Goal: Task Accomplishment & Management: Manage account settings

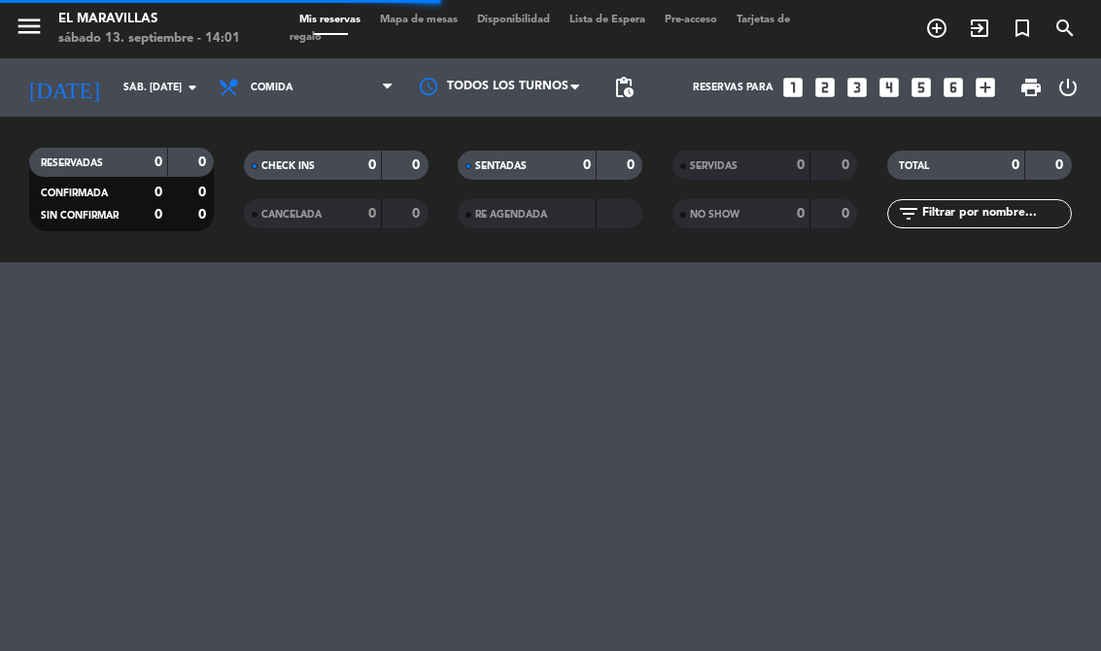
select select "es"
select select "lunch"
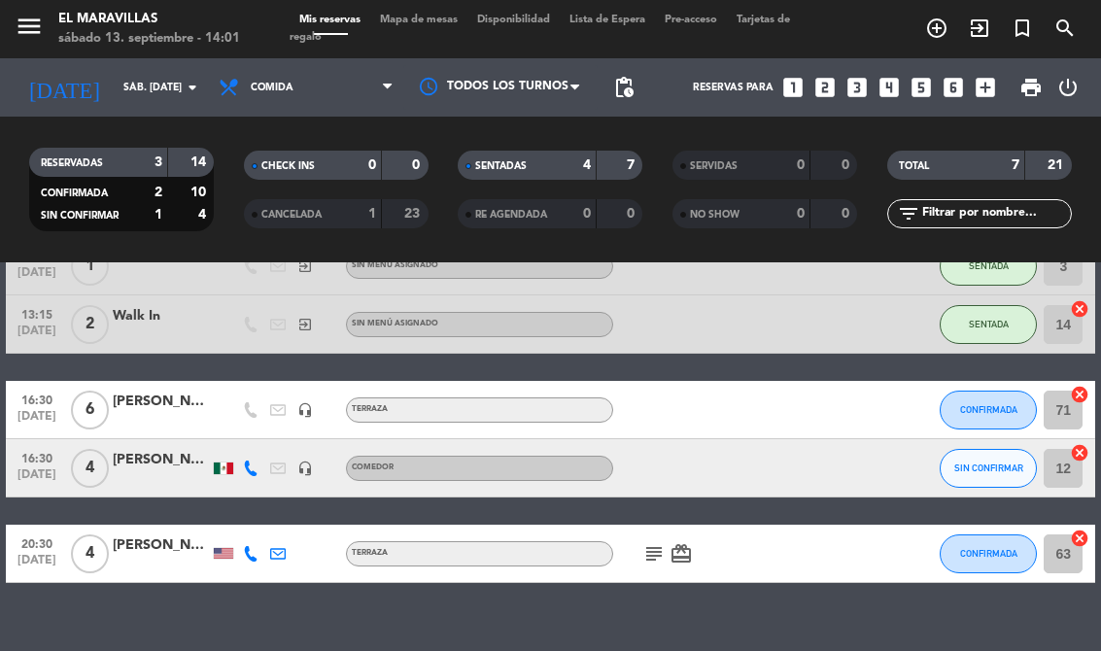
scroll to position [285, 0]
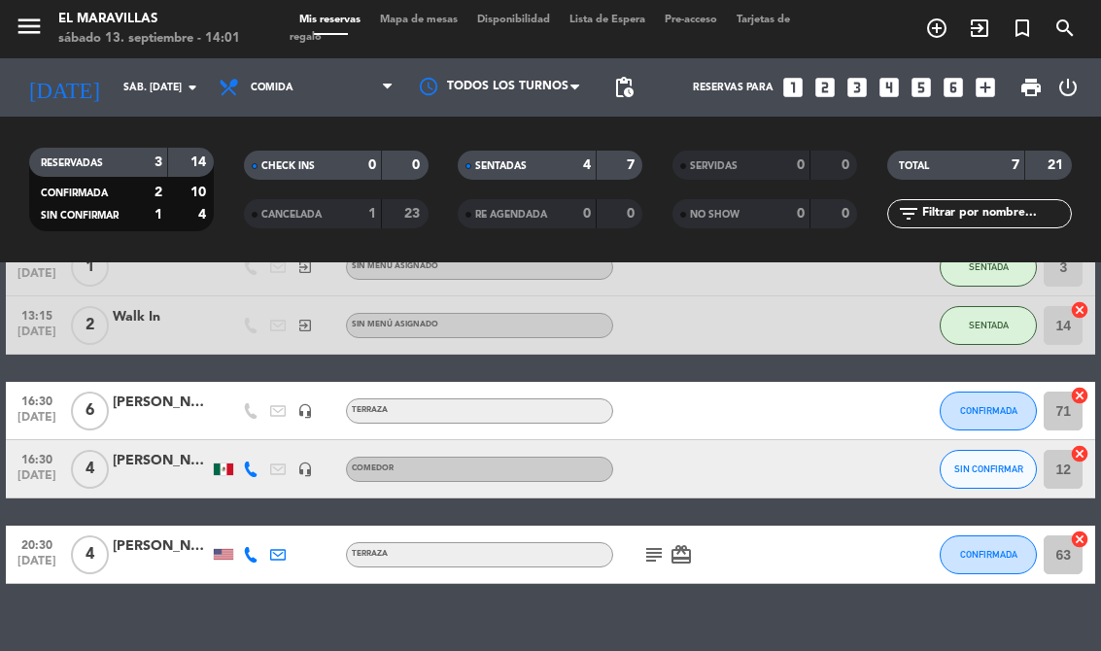
click at [138, 402] on div "[PERSON_NAME]" at bounding box center [161, 403] width 97 height 22
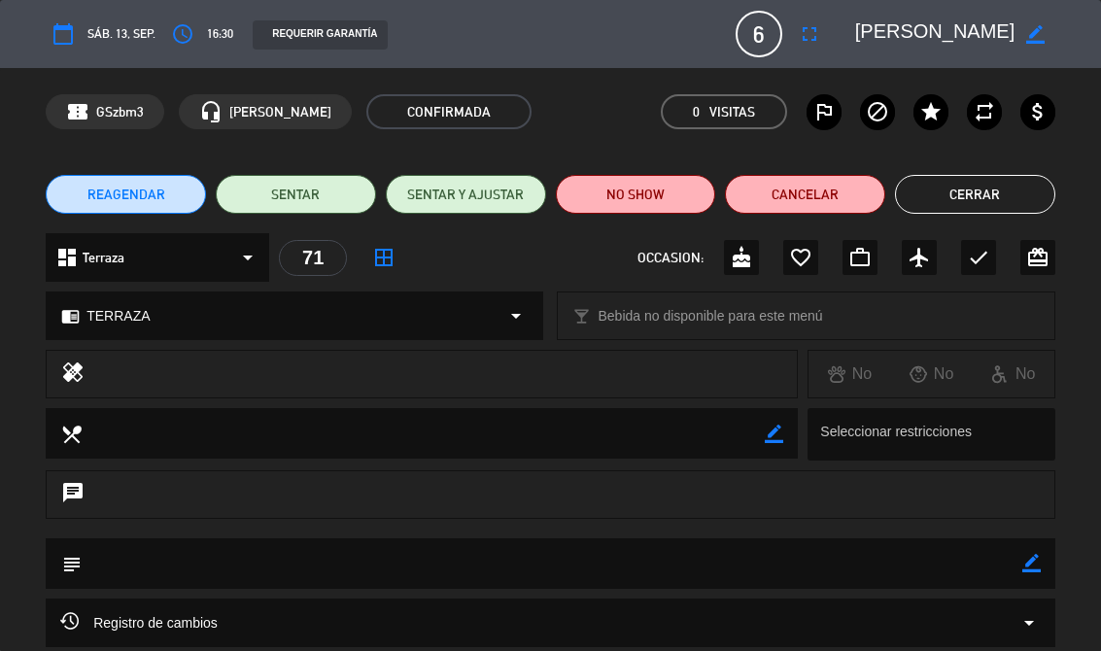
scroll to position [0, 0]
click at [194, 34] on icon "access_time" at bounding box center [182, 33] width 23 height 23
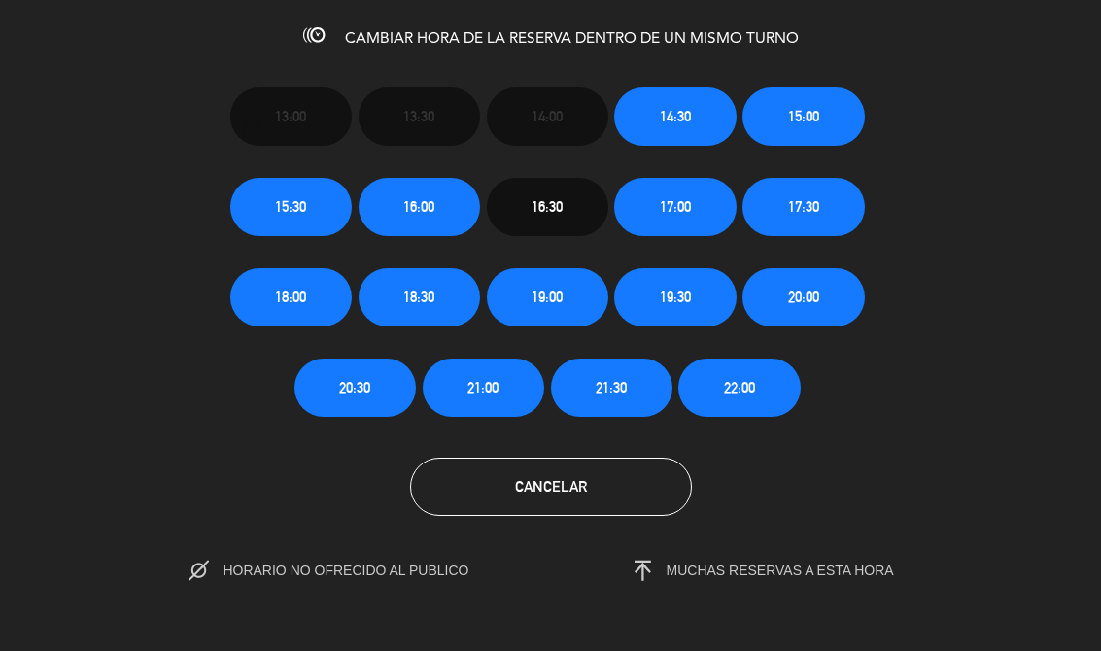
click at [788, 95] on button "15:00" at bounding box center [802, 116] width 121 height 58
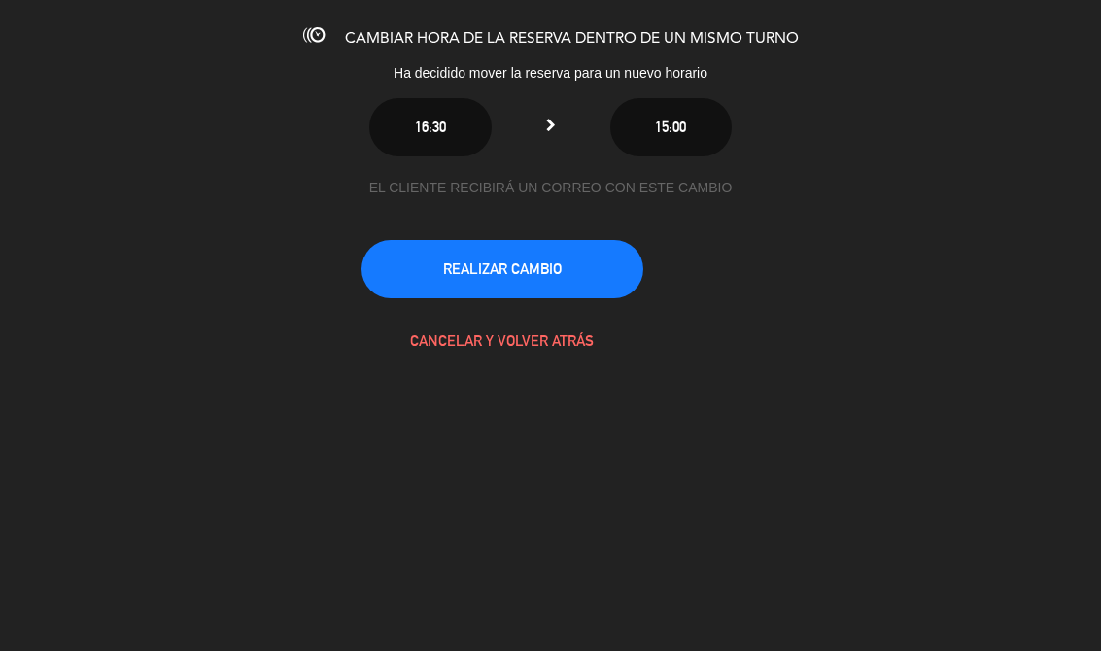
click at [542, 262] on button "REALIZAR CAMBIO" at bounding box center [503, 269] width 282 height 58
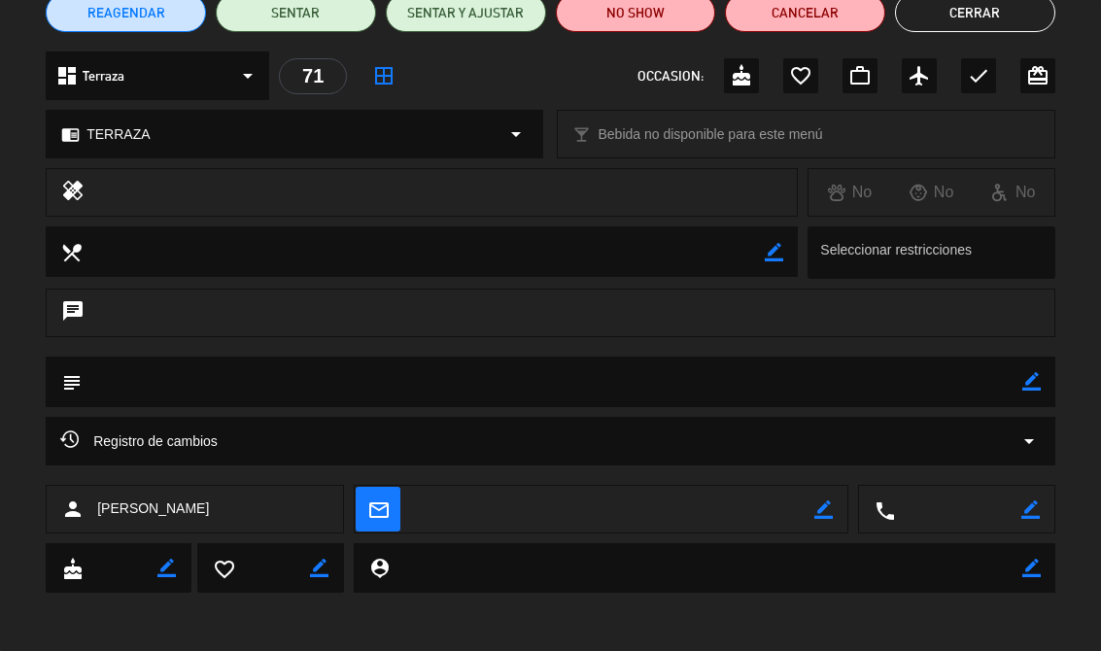
scroll to position [181, 0]
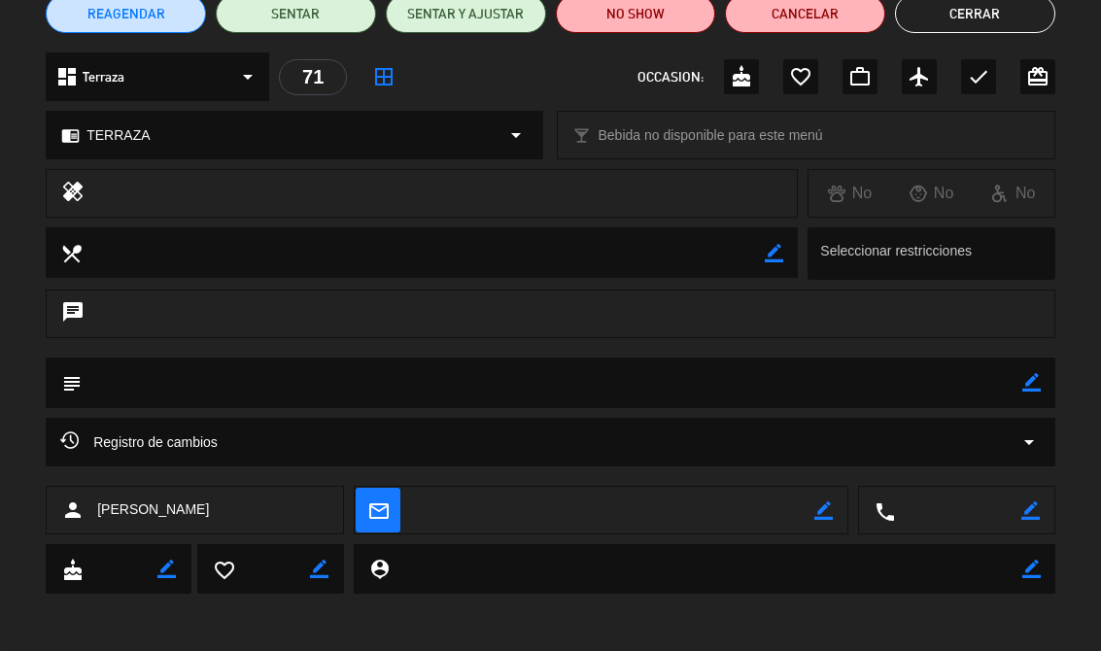
click at [569, 304] on div "chat" at bounding box center [551, 314] width 1010 height 49
click at [56, 309] on div "chat" at bounding box center [551, 314] width 1010 height 49
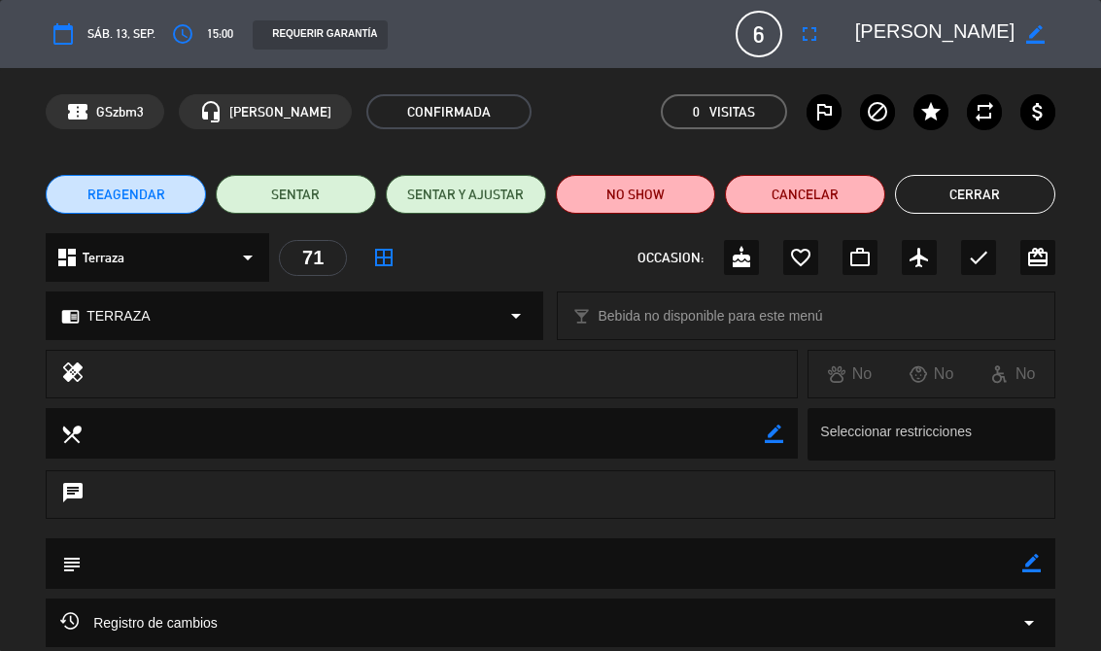
scroll to position [0, 0]
click at [767, 23] on span "6" at bounding box center [759, 34] width 47 height 47
click at [771, 35] on span "6" at bounding box center [759, 34] width 47 height 47
click at [1040, 34] on icon "border_color" at bounding box center [1035, 34] width 18 height 18
click at [777, 28] on span "6" at bounding box center [759, 34] width 47 height 47
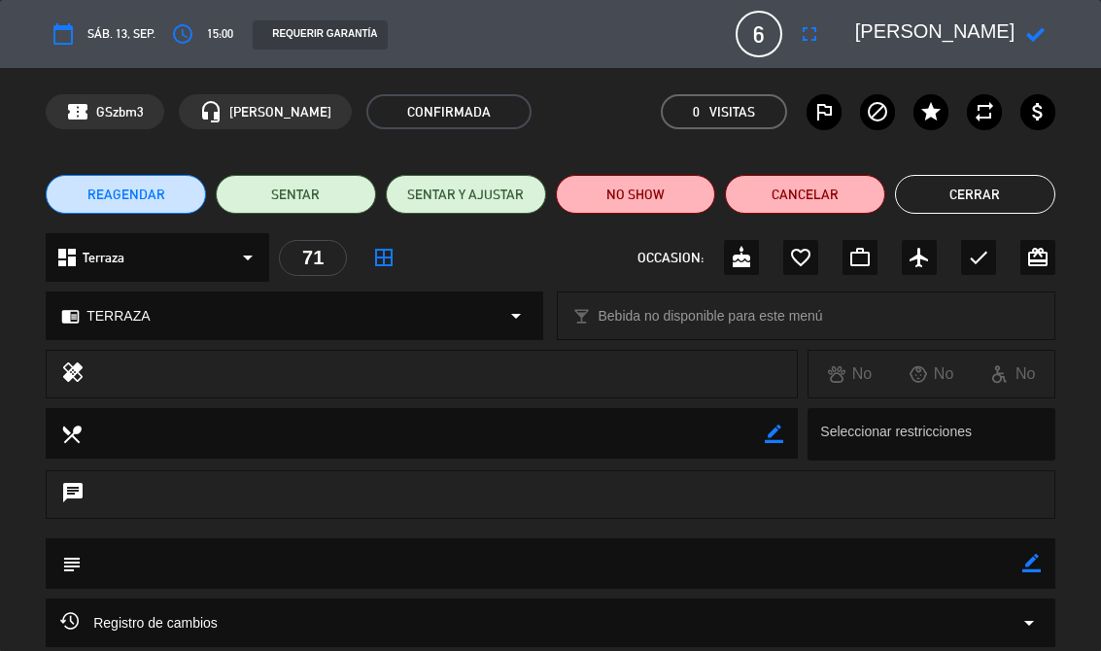
click at [761, 36] on span "6" at bounding box center [759, 34] width 47 height 47
click at [751, 21] on span "6" at bounding box center [759, 34] width 47 height 47
click at [814, 38] on icon "fullscreen" at bounding box center [809, 33] width 23 height 23
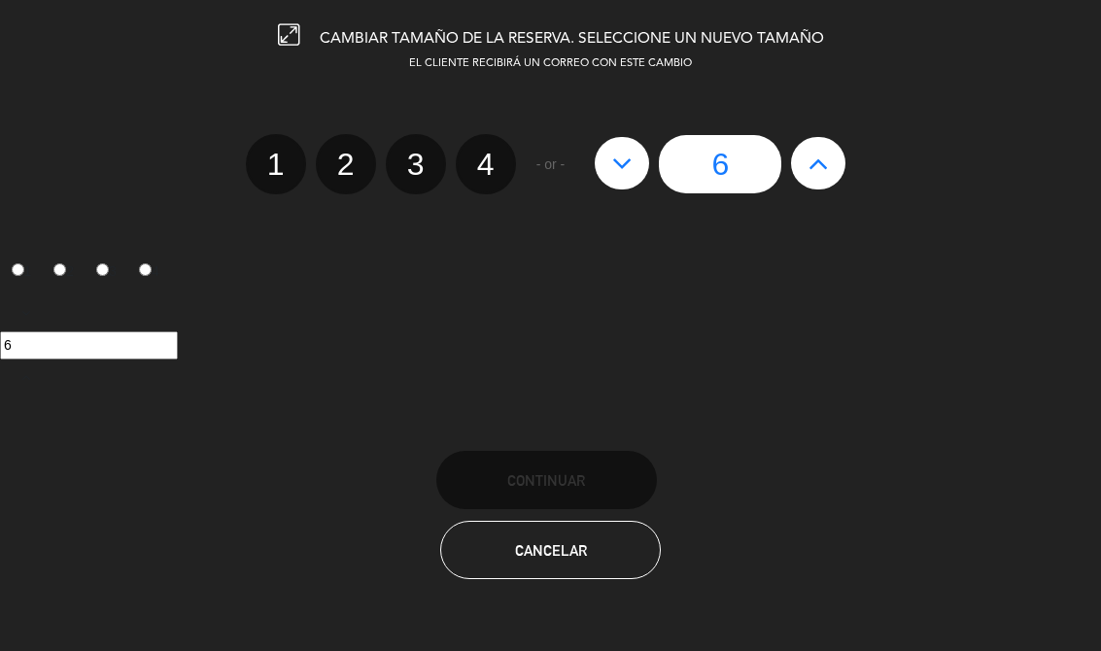
click at [352, 164] on label "2" at bounding box center [346, 164] width 60 height 60
click at [350, 154] on input "2" at bounding box center [343, 147] width 13 height 13
radio input "true"
radio input "false"
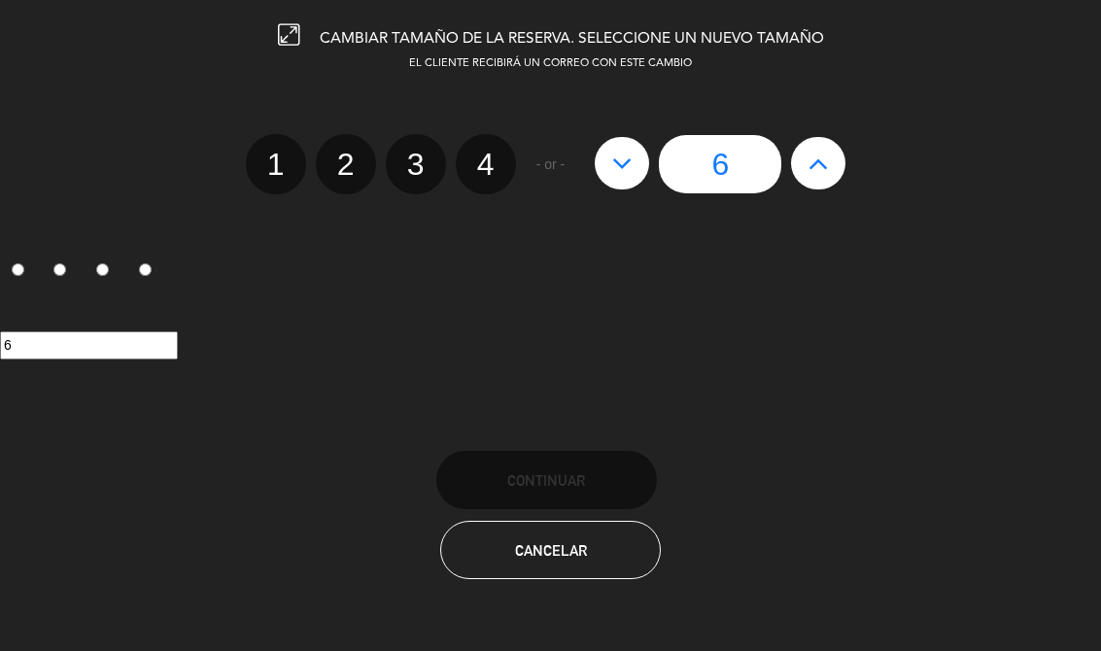
radio input "false"
radio input "true"
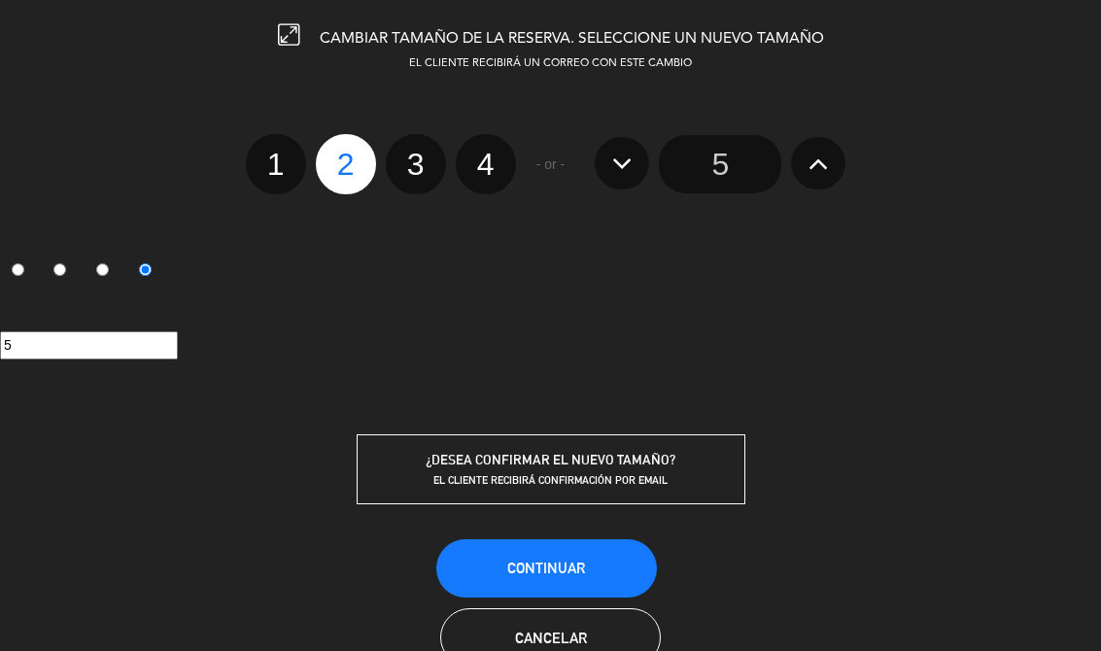
click at [565, 547] on button "Continuar" at bounding box center [546, 568] width 221 height 58
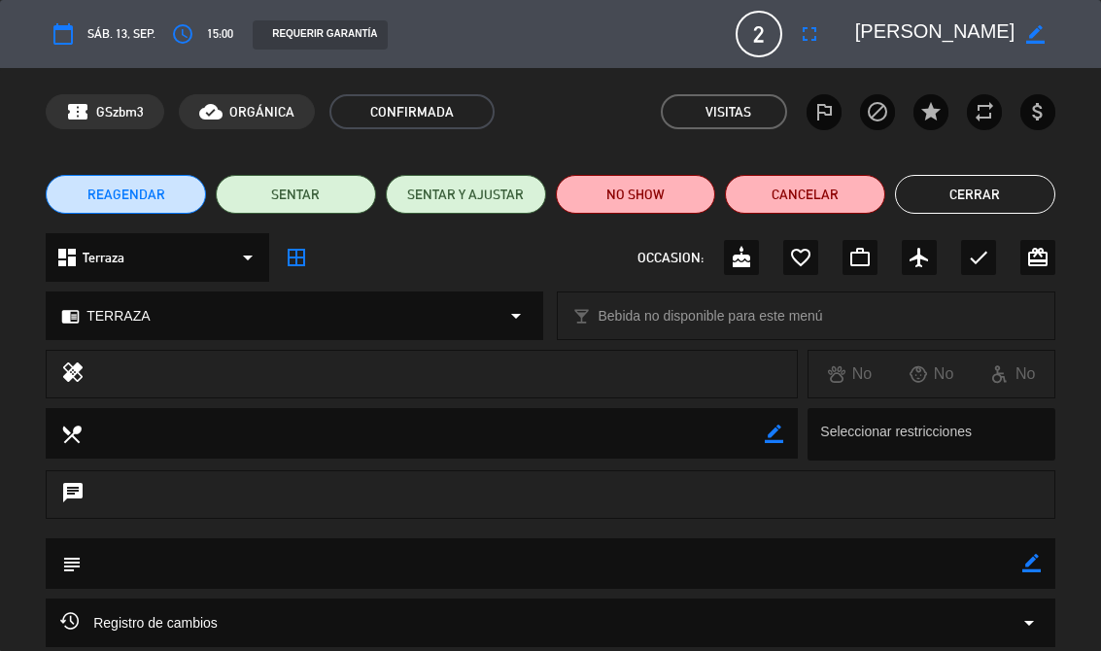
click at [955, 199] on button "Cerrar" at bounding box center [975, 194] width 160 height 39
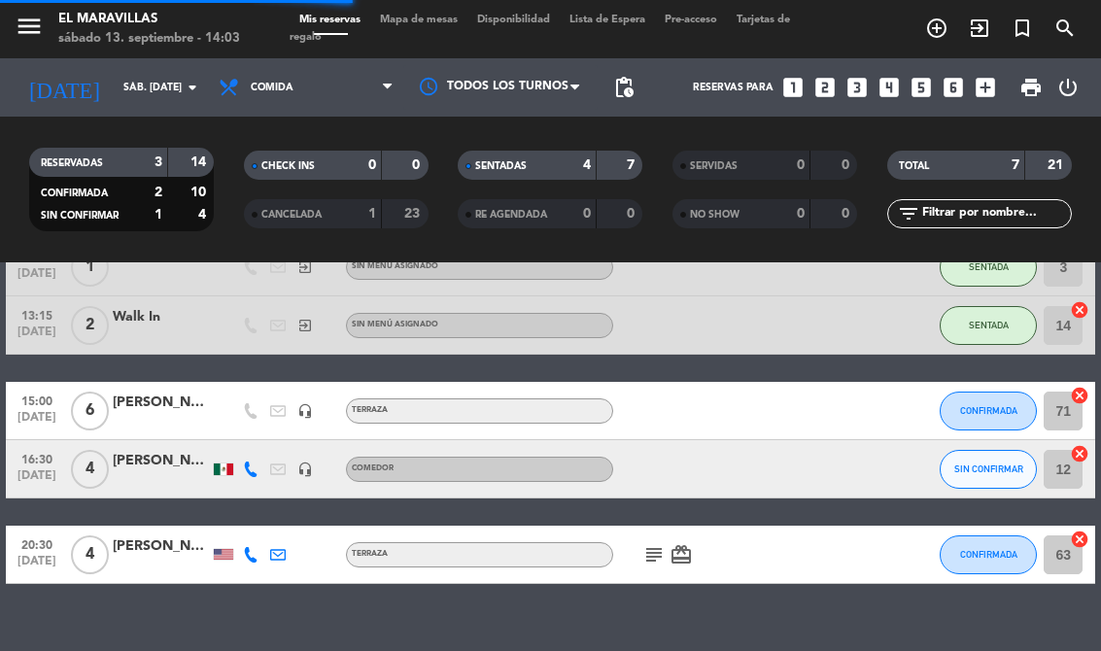
select select "lunch"
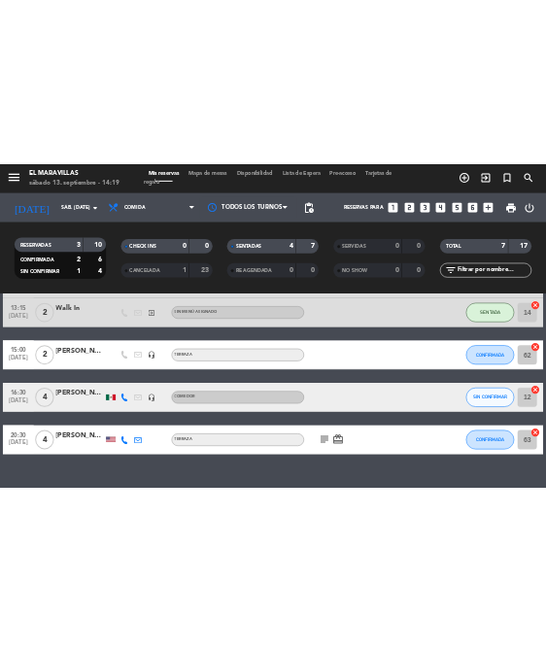
scroll to position [168, 0]
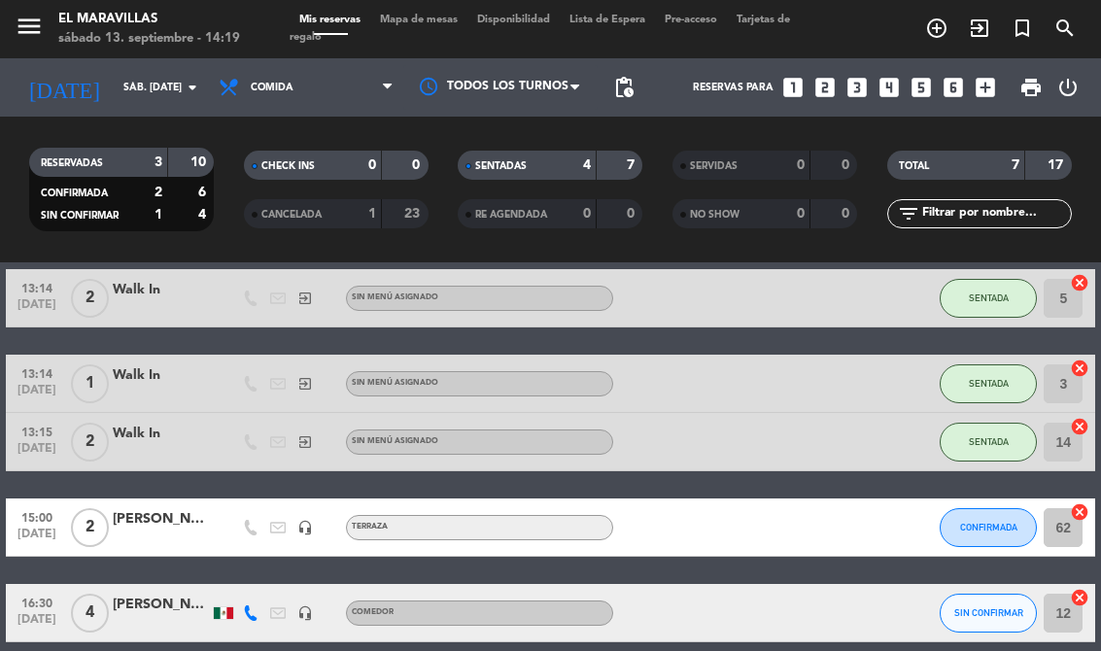
select select "lunch"
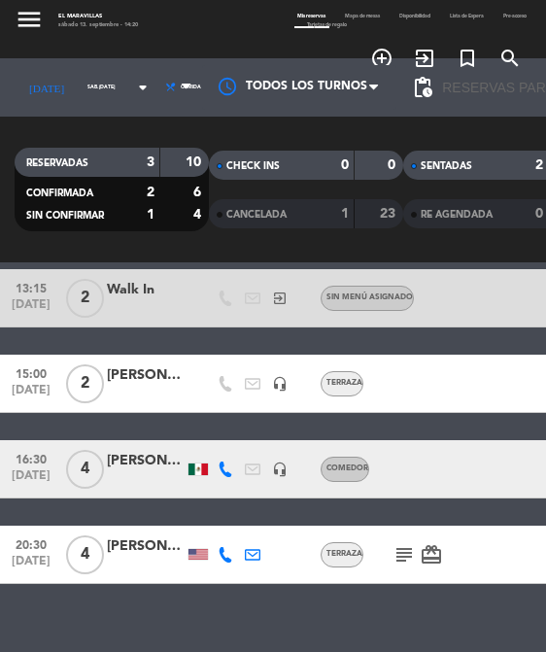
select select "lunch"
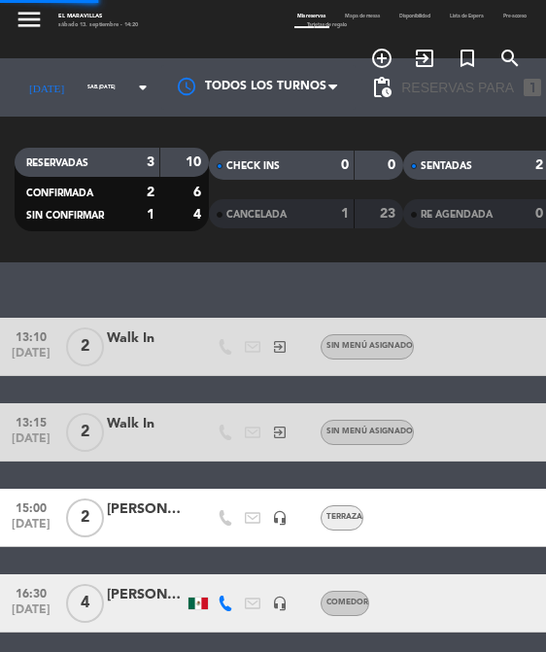
select select "lunch"
